Goal: Information Seeking & Learning: Find specific fact

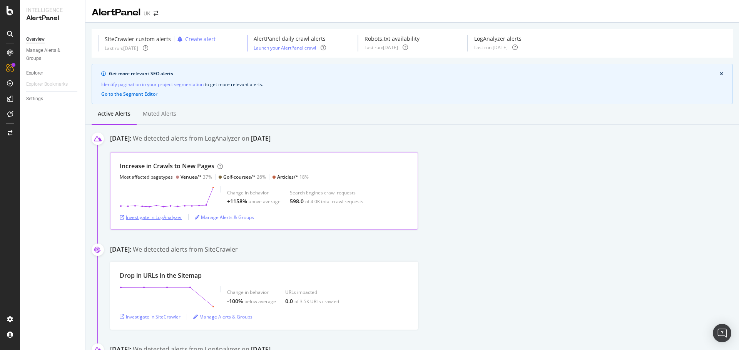
click at [179, 217] on div "Investigate in LogAnalyzer" at bounding box center [151, 217] width 62 height 7
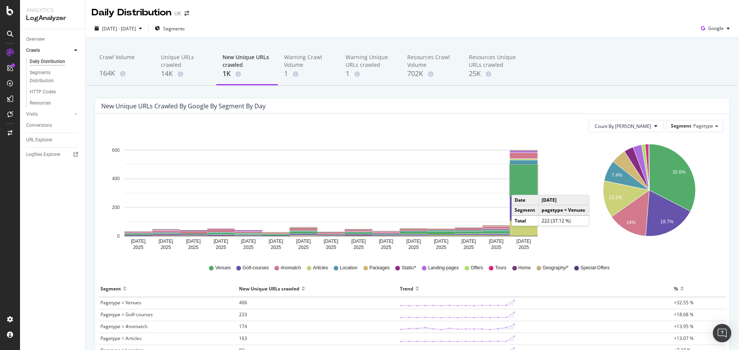
click at [519, 187] on rect "A chart." at bounding box center [524, 181] width 28 height 32
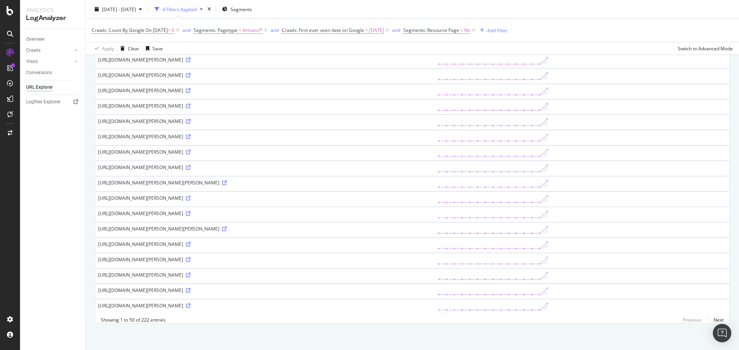
scroll to position [597, 0]
click at [711, 320] on link "Next" at bounding box center [715, 319] width 16 height 11
click at [151, 302] on div "https://beta-sarazen-upgrade.golfbreaks.com/en-gb/holidays/majorca/pula-golf-re…" at bounding box center [264, 305] width 333 height 7
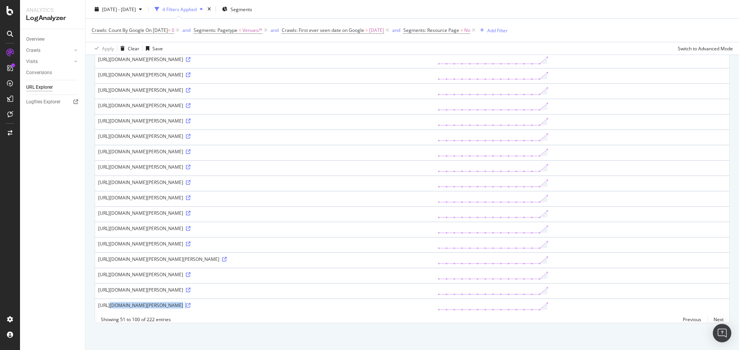
copy div "https://beta-sarazen-upgrade.golfbreaks.com/en-gb/holidays/majorca/pula-golf-re…"
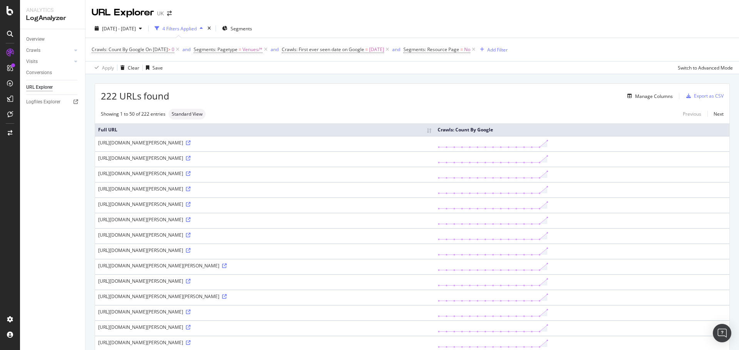
click at [306, 157] on div "https://beta-sarazen-upgrade.golfbreaks.com/en-gb/holidays/abu-dhabi/the-westin…" at bounding box center [264, 158] width 333 height 7
copy div "https://beta-sarazen-upgrade.golfbreaks.com/en-gb/holidays/abu-dhabi/the-westin…"
